Goal: Task Accomplishment & Management: Manage account settings

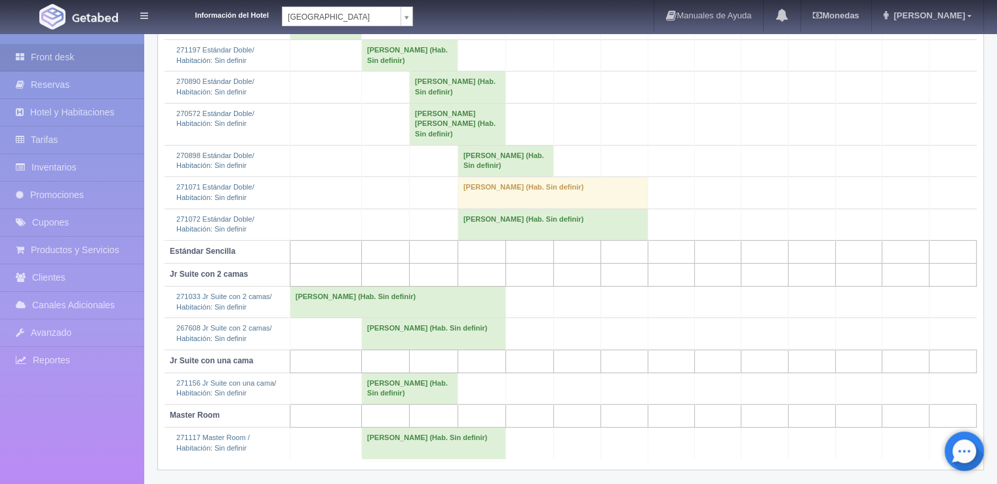
scroll to position [290, 0]
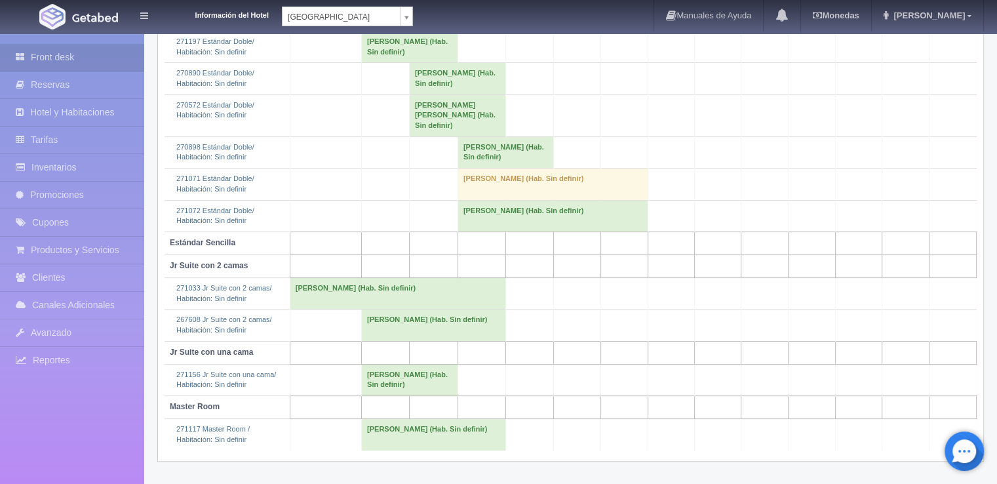
click at [370, 377] on td "[PERSON_NAME] (Hab. Sin definir)" at bounding box center [410, 379] width 96 height 31
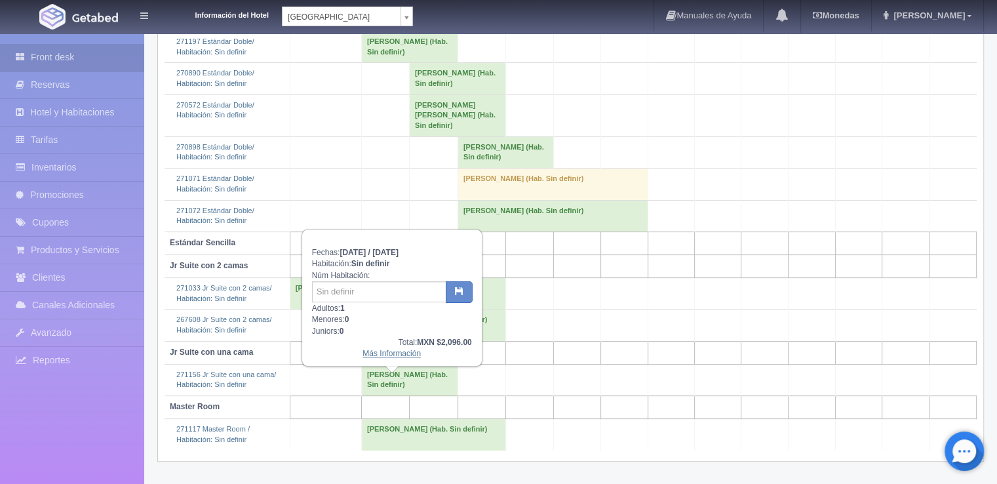
click at [395, 353] on link "Más Información" at bounding box center [392, 353] width 58 height 9
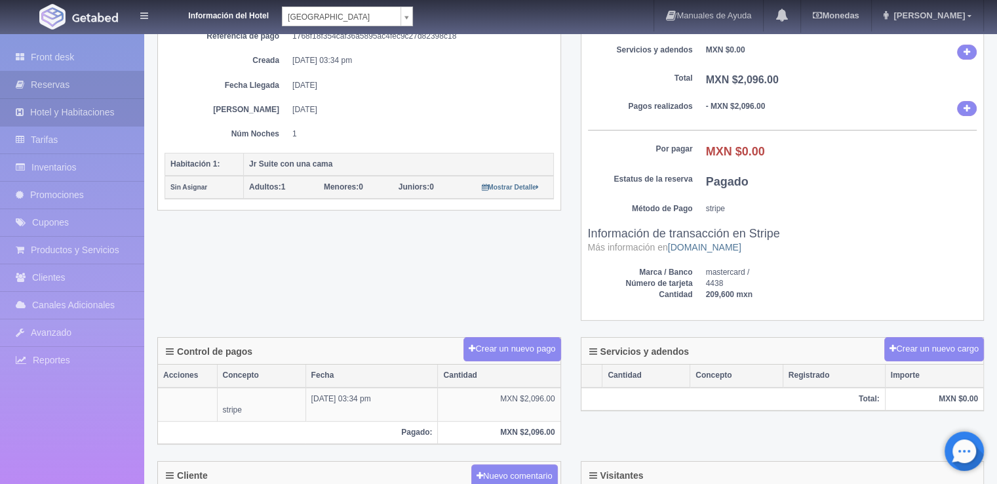
scroll to position [27, 0]
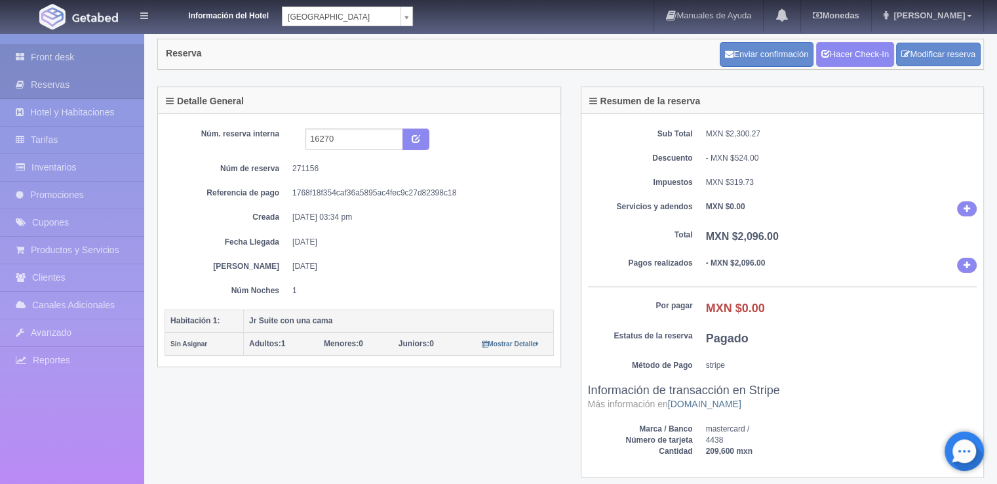
click at [105, 51] on link "Front desk" at bounding box center [72, 57] width 144 height 27
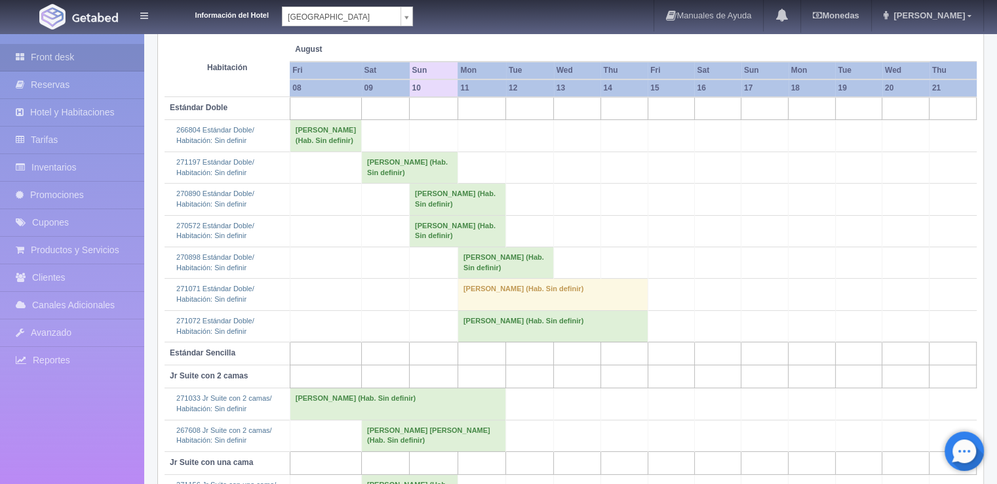
scroll to position [28, 0]
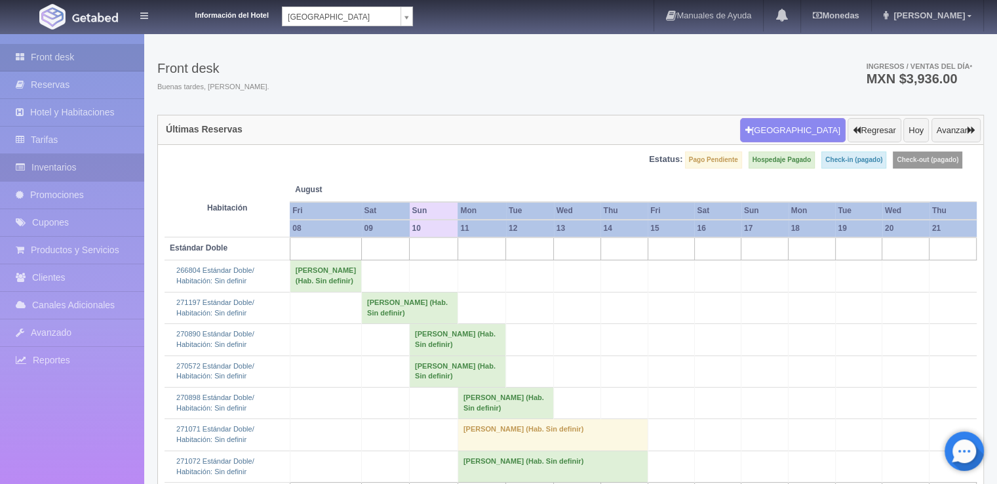
click at [94, 169] on link "Inventarios" at bounding box center [72, 167] width 144 height 27
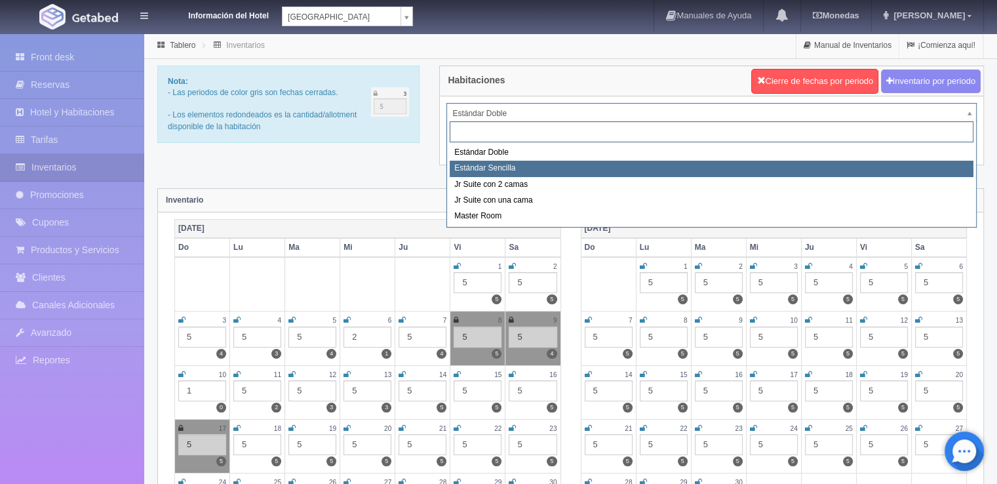
drag, startPoint x: 485, startPoint y: 158, endPoint x: 517, endPoint y: 161, distance: 31.6
select select "488"
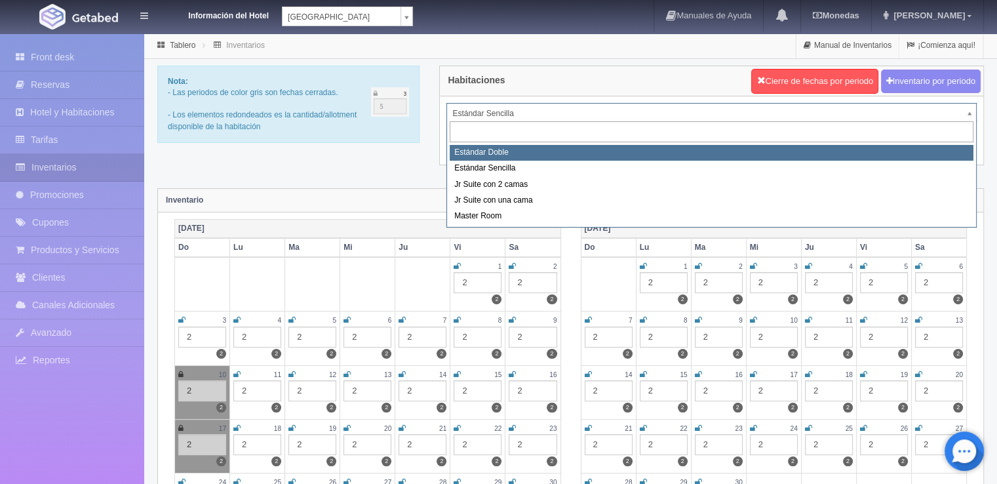
select select "487"
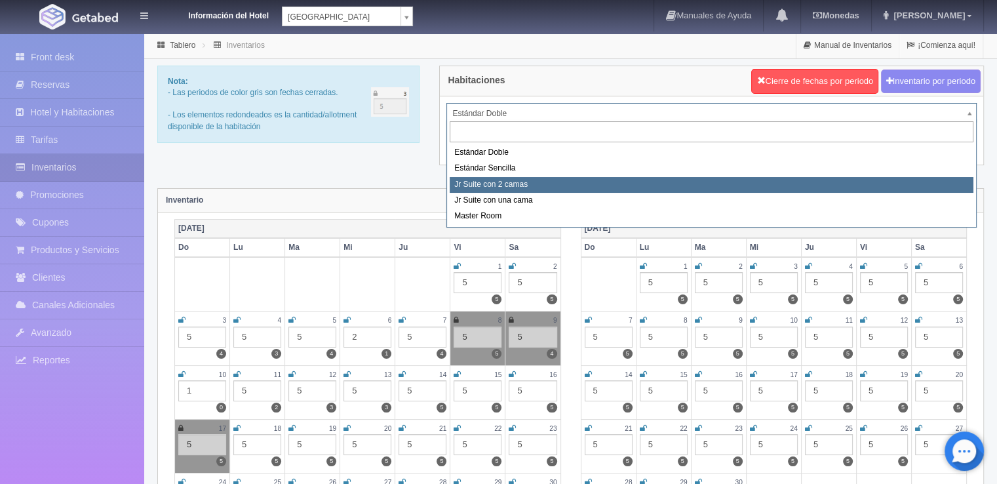
select select "489"
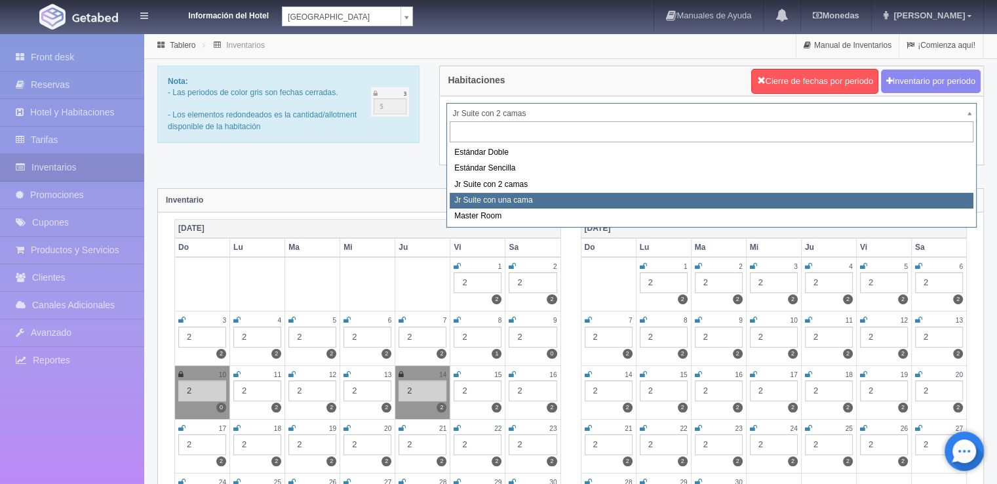
select select "490"
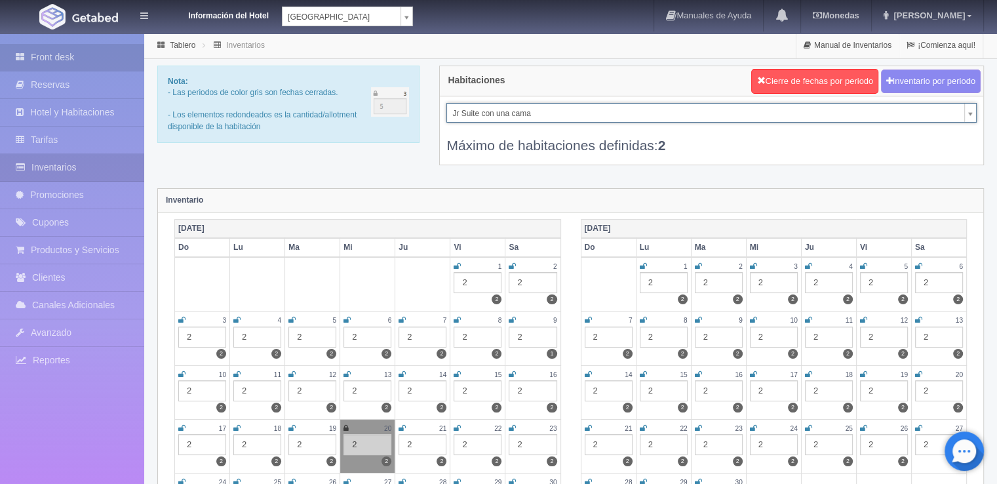
click at [94, 59] on link "Front desk" at bounding box center [72, 57] width 144 height 27
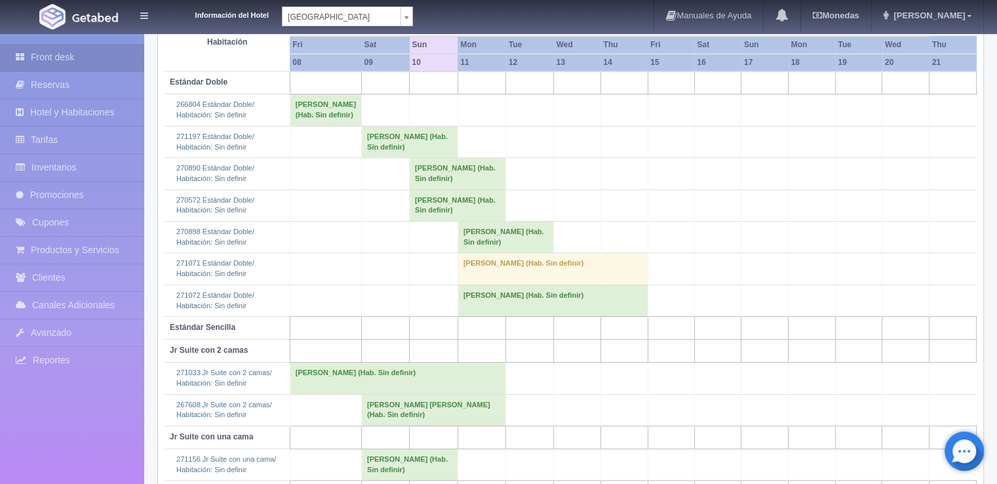
scroll to position [197, 0]
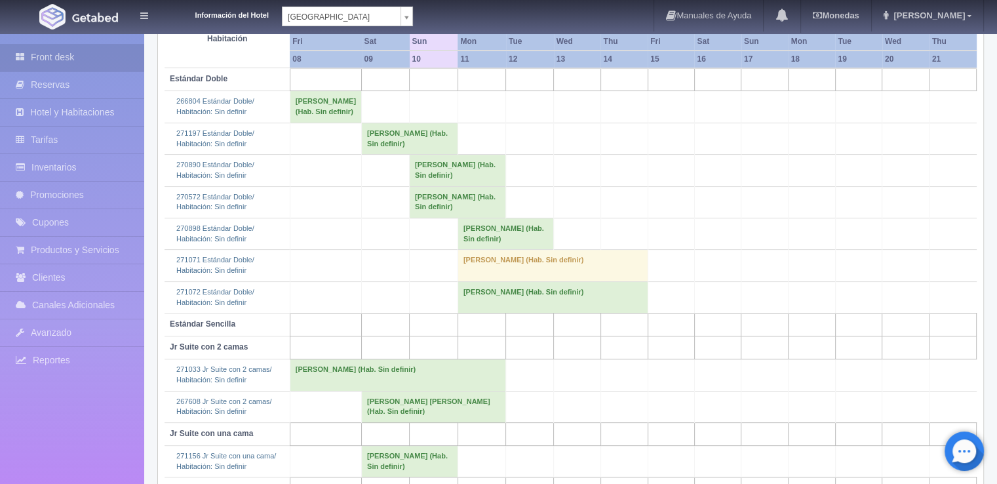
click at [414, 186] on td "[PERSON_NAME] (Hab. Sin definir)" at bounding box center [458, 170] width 96 height 31
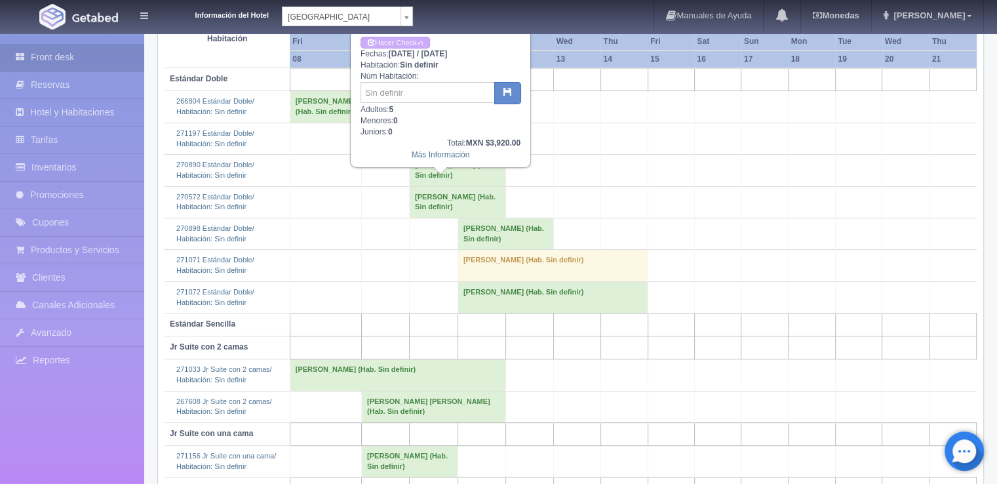
drag, startPoint x: 456, startPoint y: 161, endPoint x: 446, endPoint y: 159, distance: 10.7
click at [449, 161] on div "Hacer Check-n Fechas: 2025-08-10 / 2025-08-11 Habitación: Sin definir Núm Habit…" at bounding box center [440, 99] width 178 height 136
click at [446, 159] on div "Hacer Check-n Fechas: 2025-08-10 / 2025-08-11 Habitación: Sin definir Núm Habit…" at bounding box center [440, 99] width 178 height 136
click at [443, 157] on link "Más Información" at bounding box center [441, 154] width 58 height 9
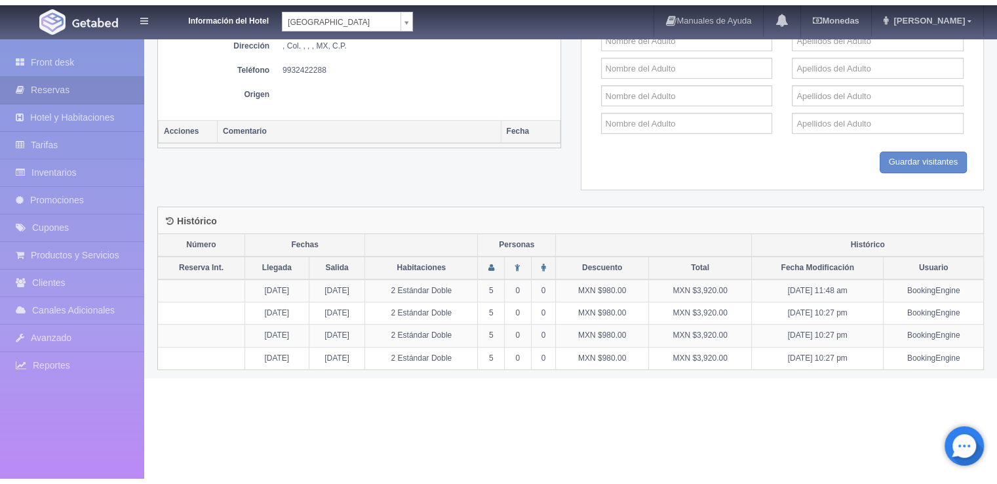
scroll to position [593, 0]
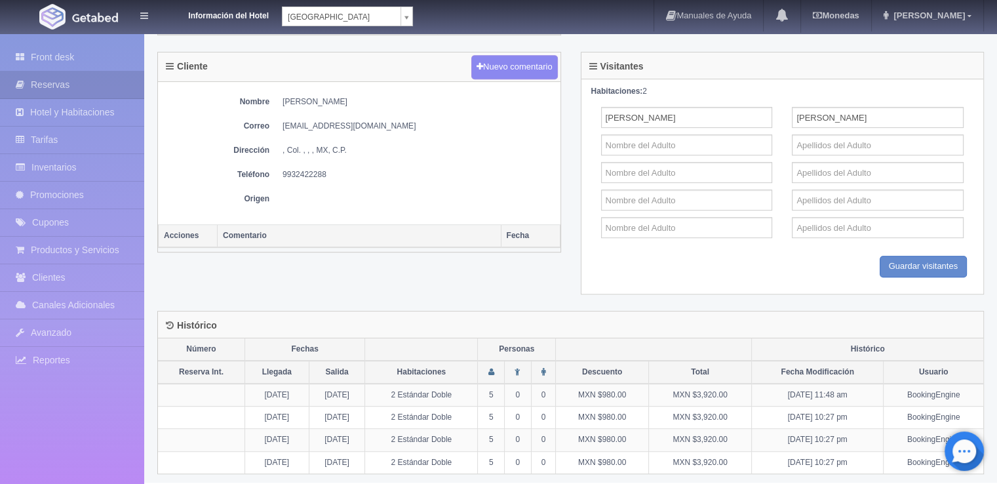
click at [262, 232] on th "Comentario" at bounding box center [360, 236] width 284 height 23
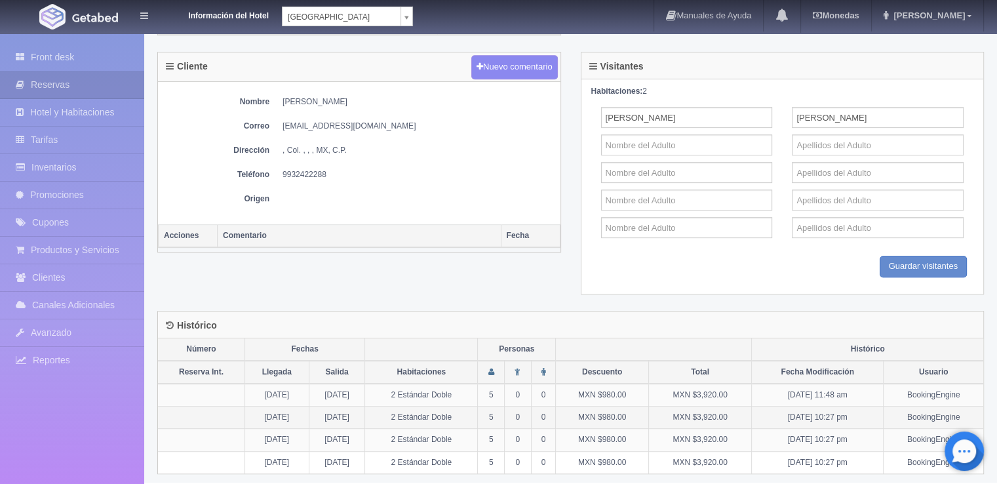
click at [365, 407] on td "11-08-2025" at bounding box center [337, 418] width 56 height 22
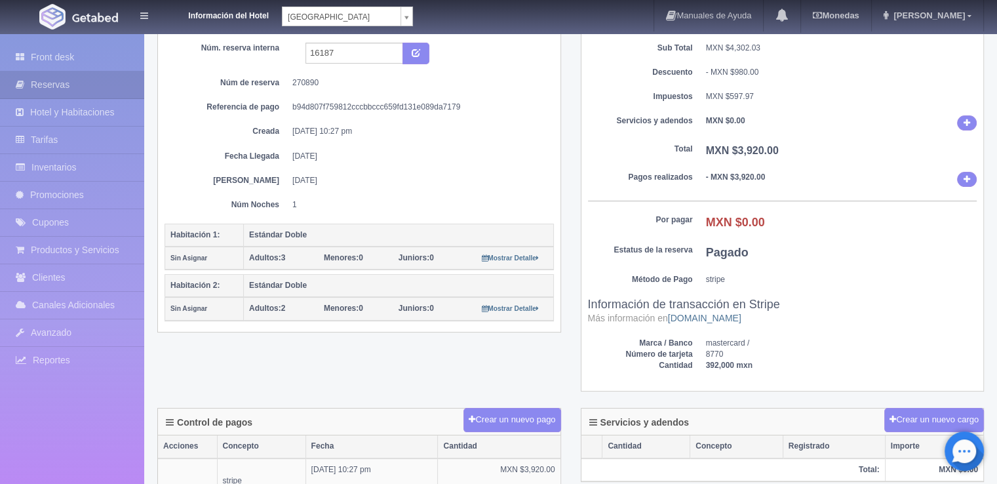
scroll to position [0, 0]
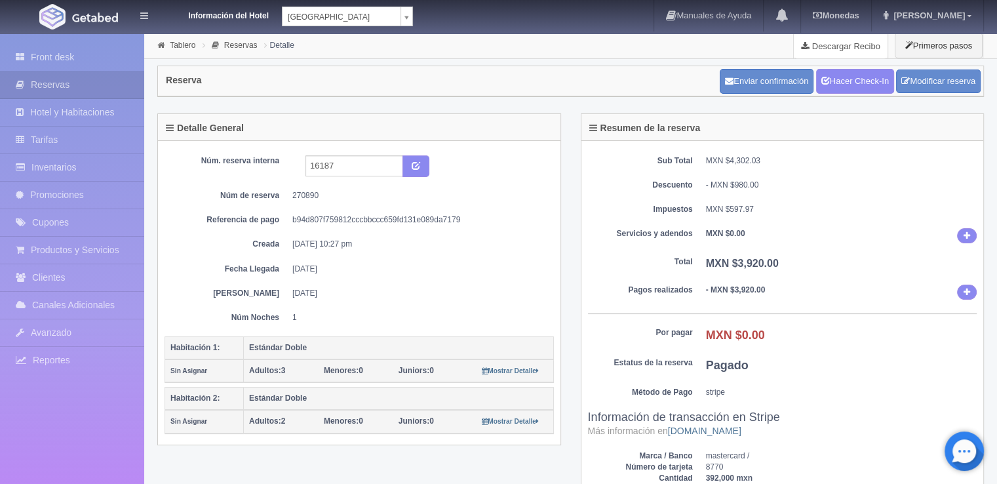
click at [854, 46] on link "Descargar Recibo" at bounding box center [841, 46] width 94 height 26
click at [511, 368] on small "Mostrar Detalle" at bounding box center [510, 370] width 57 height 7
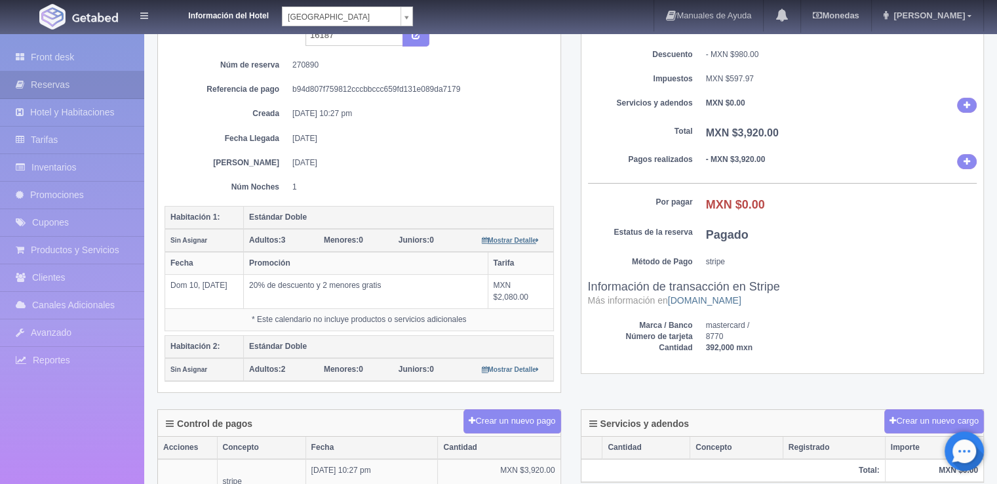
scroll to position [131, 0]
click at [523, 370] on div "Mostrar Detalle" at bounding box center [510, 368] width 75 height 11
click at [528, 369] on div "Mostrar Detalle" at bounding box center [510, 368] width 75 height 11
click at [518, 366] on small "Mostrar Detalle" at bounding box center [510, 368] width 57 height 7
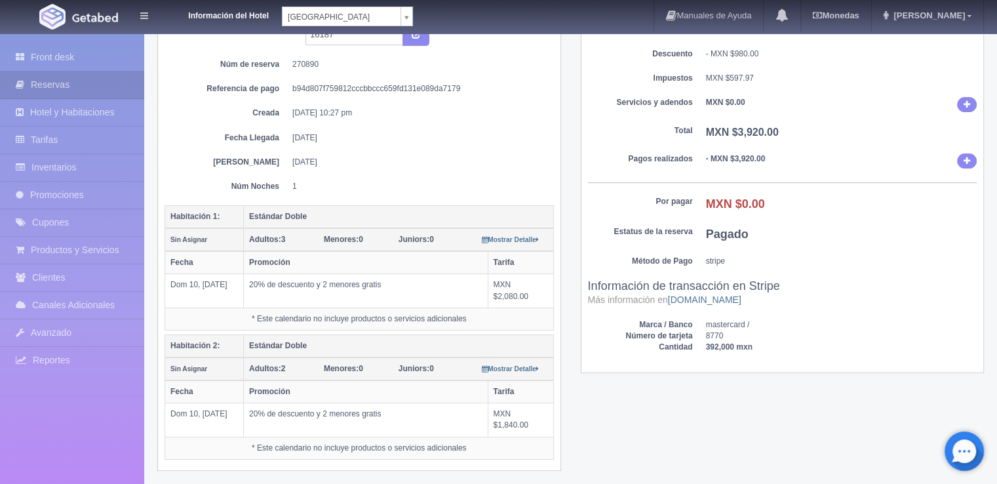
click at [890, 435] on div "Detalle General Núm. reserva interna 16187 Núm de reserva 270890 Referencia de …" at bounding box center [571, 234] width 847 height 505
